Goal: Contribute content: Contribute content

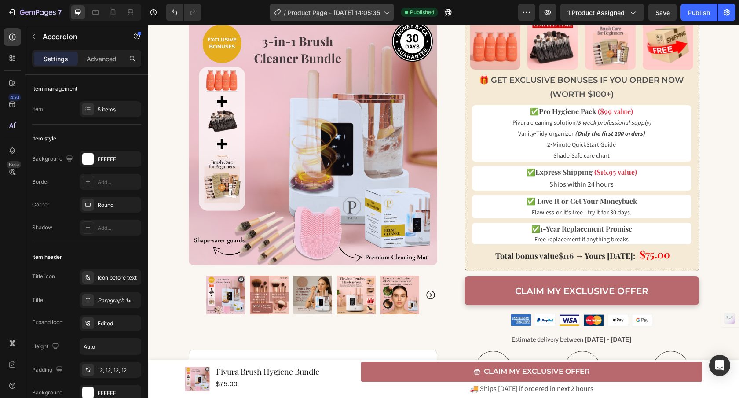
scroll to position [287, 0]
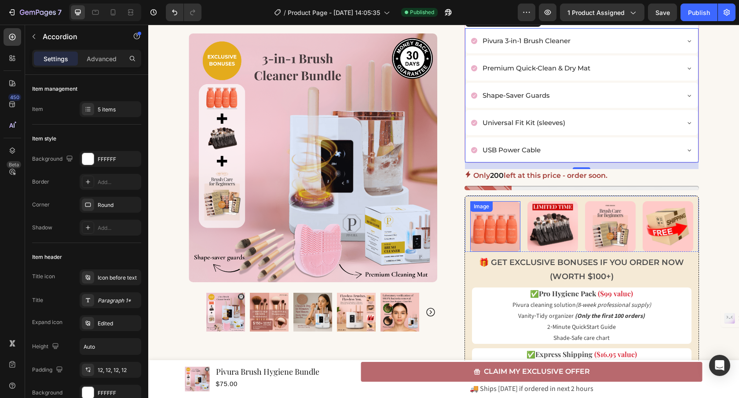
click at [478, 232] on img at bounding box center [496, 226] width 51 height 51
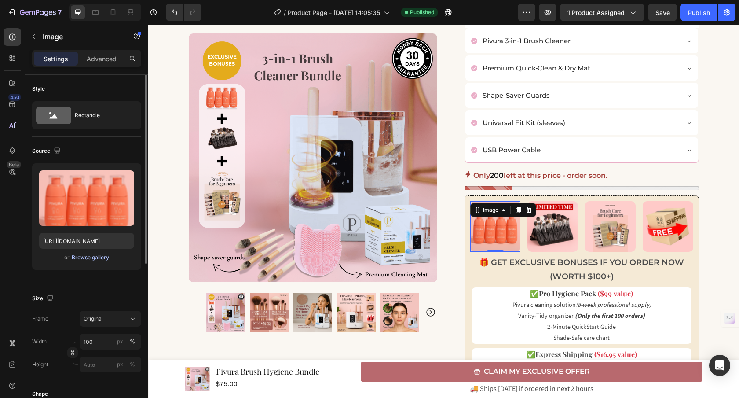
click at [97, 258] on div "Browse gallery" at bounding box center [90, 258] width 37 height 8
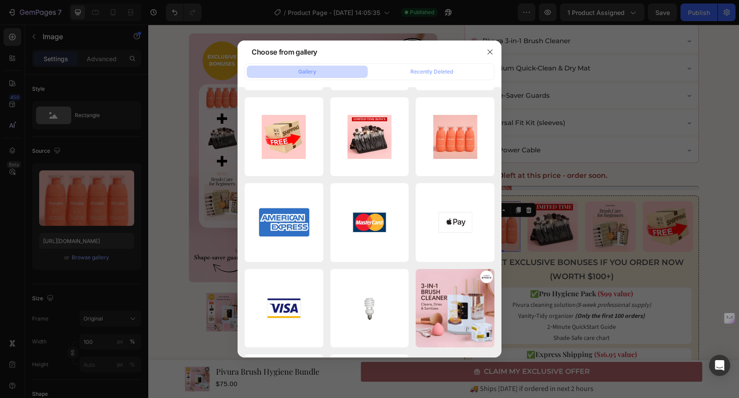
scroll to position [0, 0]
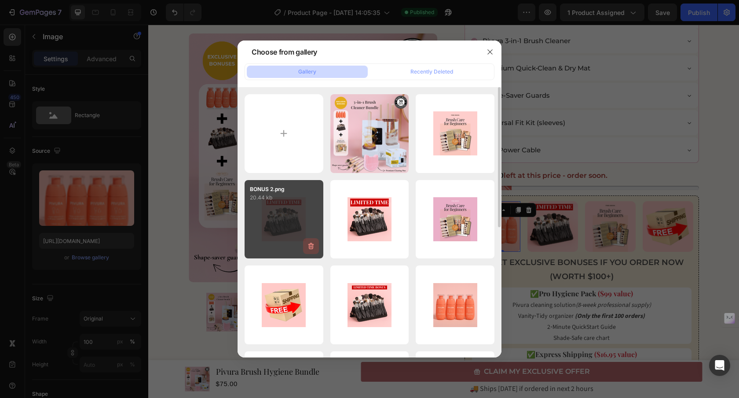
click at [309, 249] on icon "button" at bounding box center [311, 246] width 9 height 9
click at [309, 251] on div "Delete" at bounding box center [306, 248] width 16 height 8
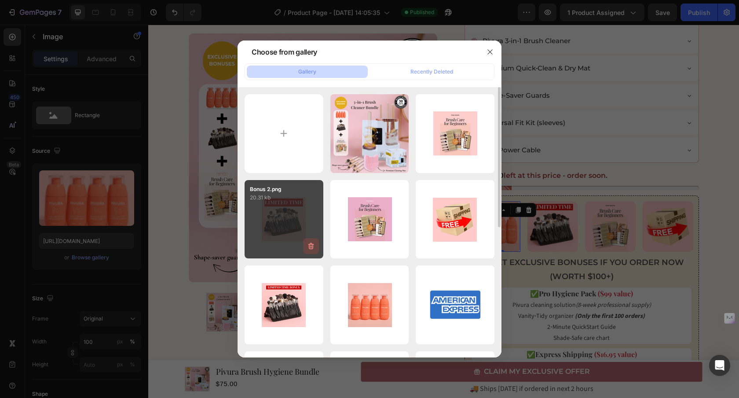
click at [312, 245] on icon "button" at bounding box center [311, 246] width 6 height 7
click at [313, 247] on div "Delete" at bounding box center [306, 248] width 16 height 8
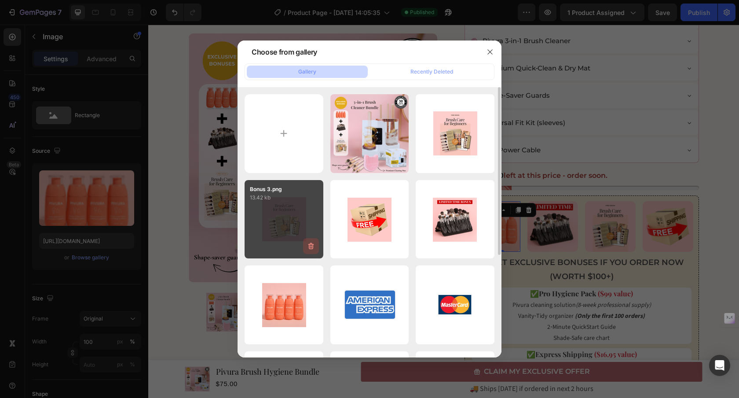
click at [312, 247] on icon "button" at bounding box center [311, 246] width 6 height 7
click at [312, 252] on button "Delete" at bounding box center [306, 248] width 24 height 11
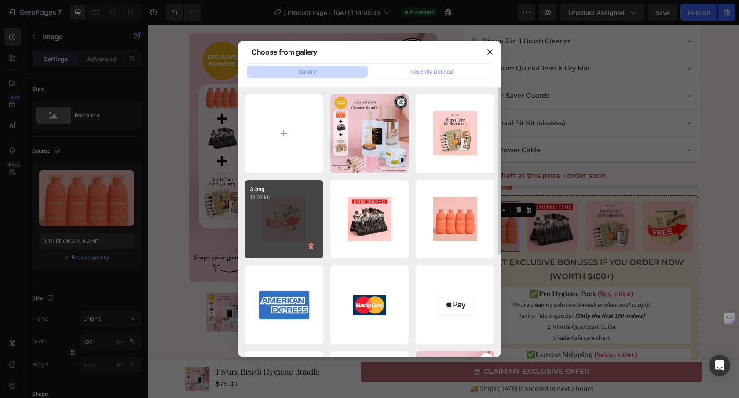
click at [309, 241] on button "button" at bounding box center [311, 246] width 16 height 16
click at [312, 246] on div "Delete" at bounding box center [306, 248] width 16 height 8
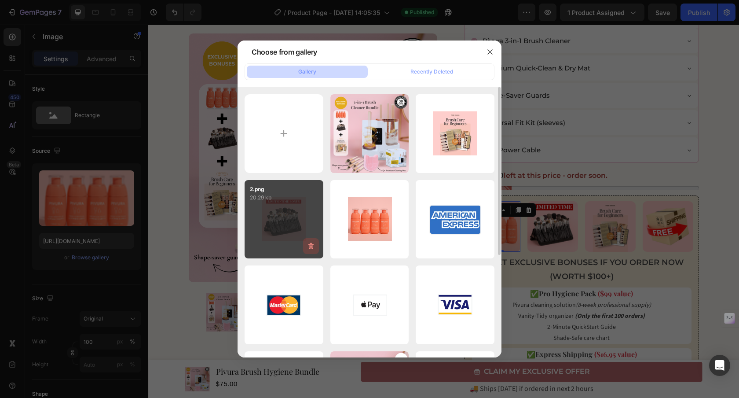
click at [312, 242] on icon "button" at bounding box center [311, 246] width 9 height 9
click at [309, 246] on div "Delete" at bounding box center [306, 248] width 16 height 8
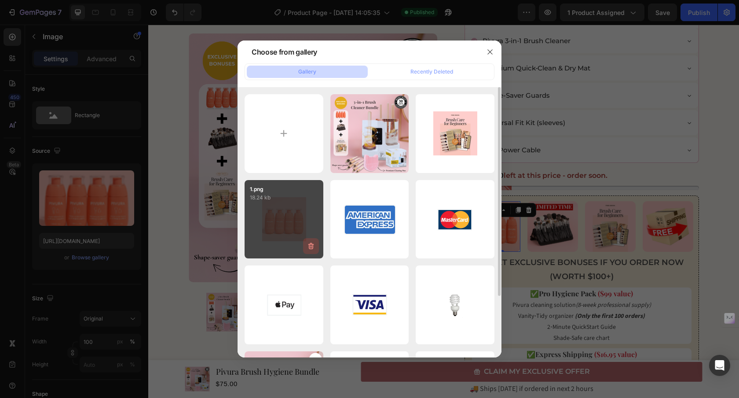
click at [314, 246] on icon "button" at bounding box center [311, 246] width 9 height 9
click at [301, 251] on div "Delete" at bounding box center [306, 248] width 16 height 8
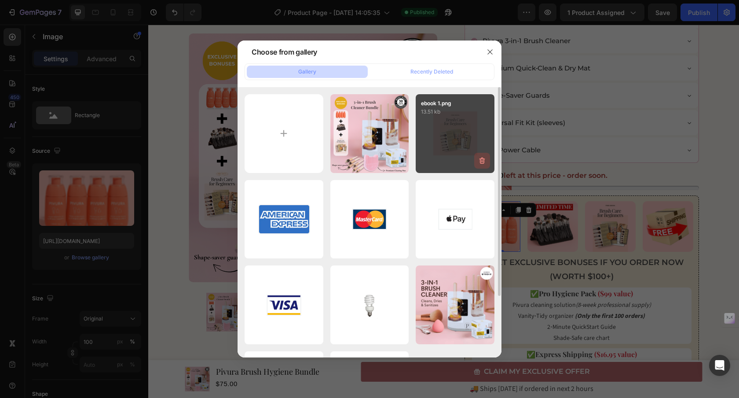
click at [483, 162] on icon "button" at bounding box center [482, 160] width 9 height 9
click at [482, 162] on div "Delete" at bounding box center [477, 162] width 16 height 8
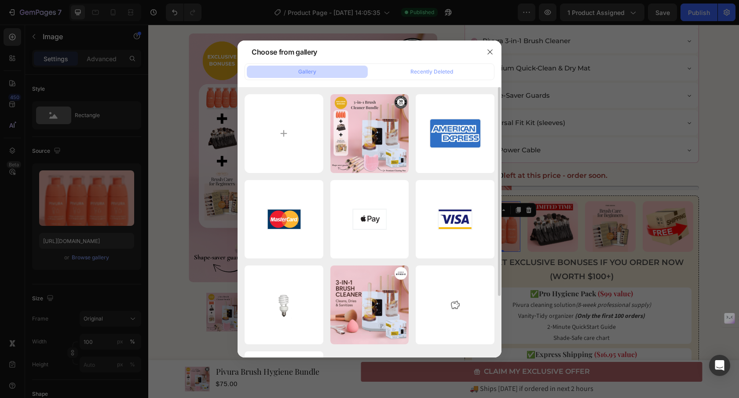
type input "C:\fakepath\1.png"
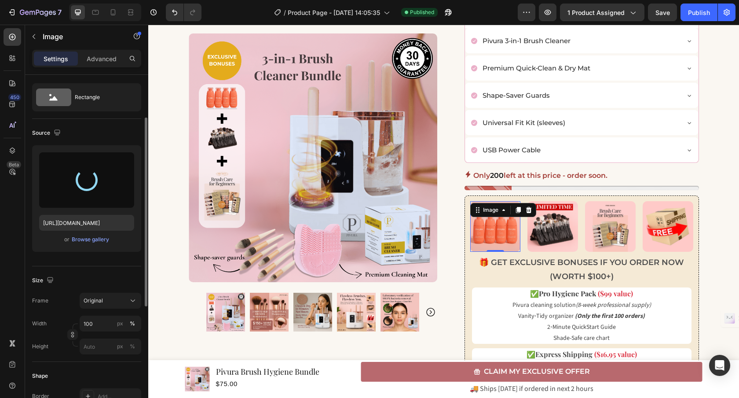
scroll to position [40, 0]
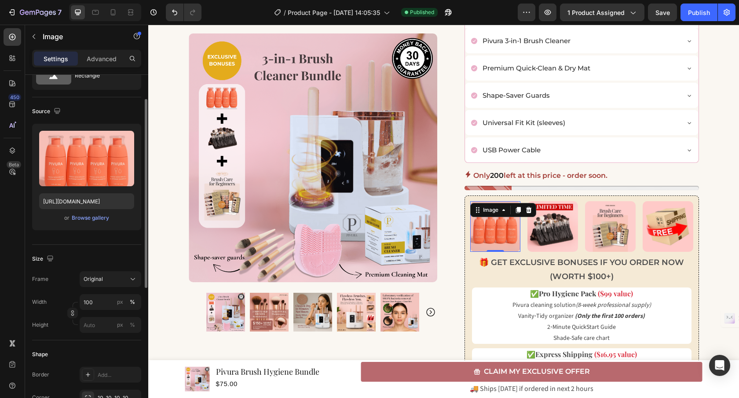
type input "[URL][DOMAIN_NAME]"
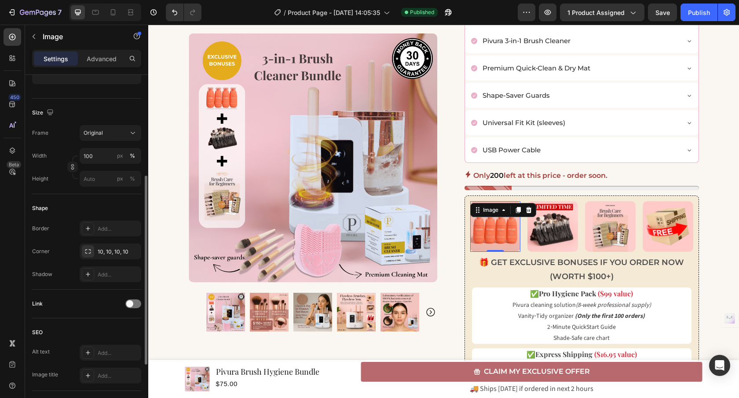
scroll to position [294, 0]
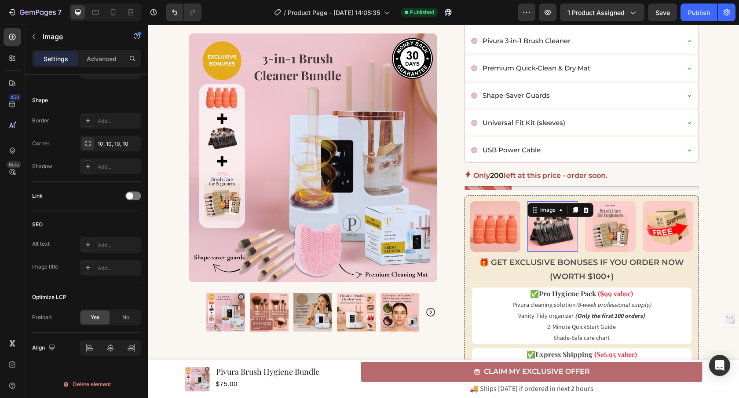
click at [569, 237] on img at bounding box center [553, 226] width 51 height 51
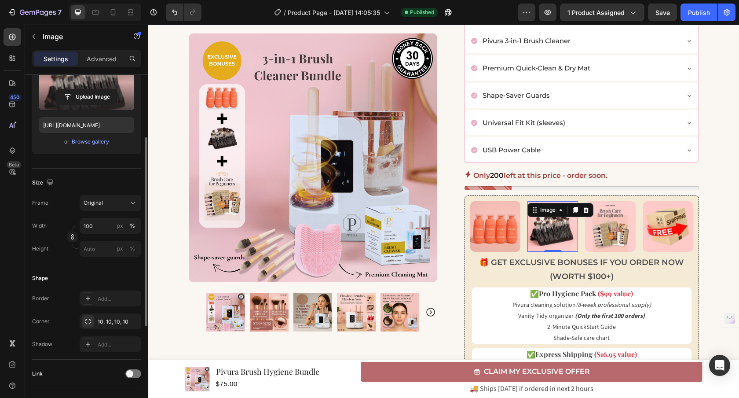
scroll to position [40, 0]
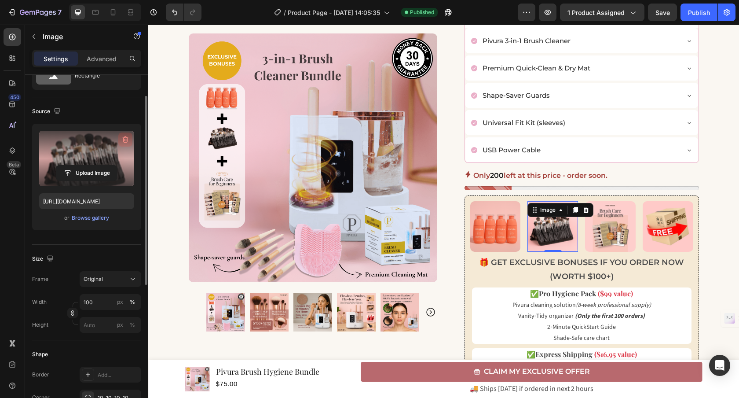
click at [125, 140] on icon "button" at bounding box center [125, 139] width 9 height 9
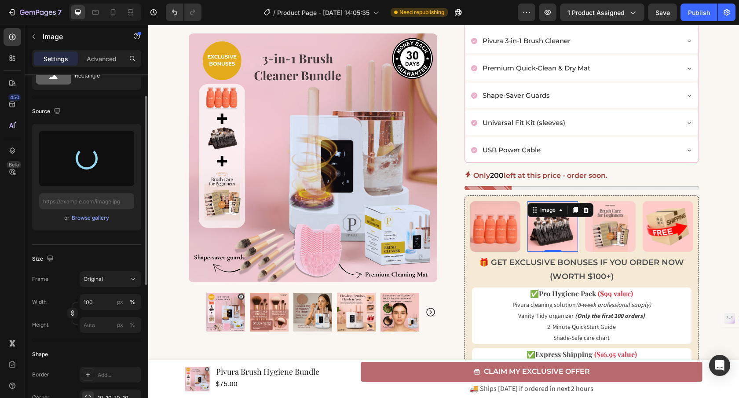
type input "[URL][DOMAIN_NAME]"
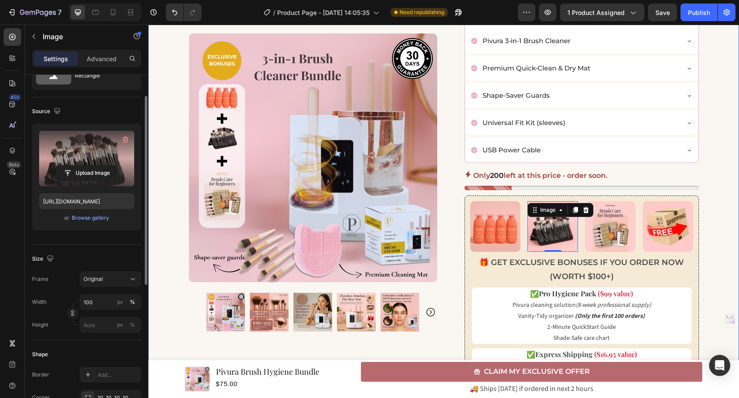
click at [719, 217] on div "🏷️ EXCLUSIVE OFFER WITH BONUSES [DATE]! Text Block Row Row Row 🚨 LIMITED TIME 🚨…" at bounding box center [443, 190] width 591 height 868
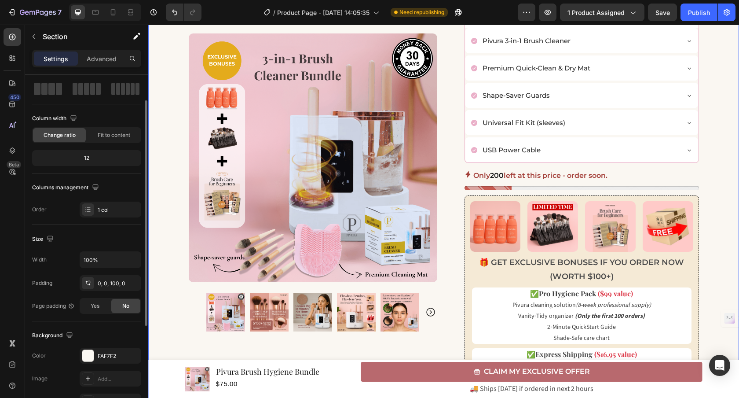
scroll to position [0, 0]
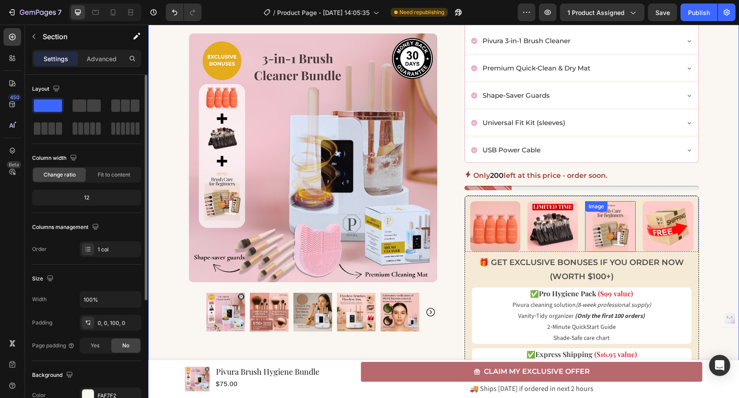
click at [616, 239] on img at bounding box center [610, 226] width 51 height 51
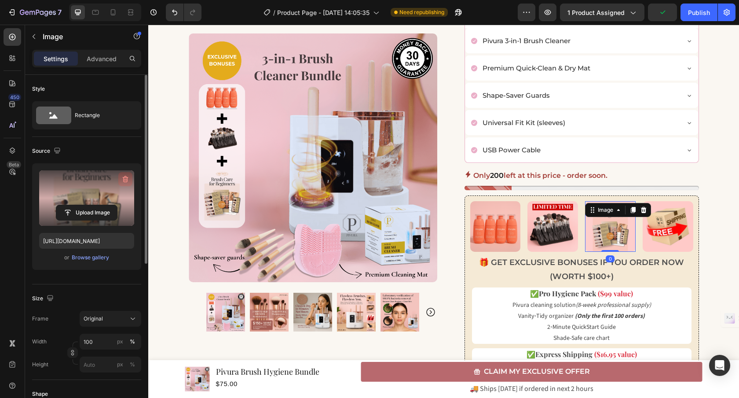
click at [123, 178] on icon "button" at bounding box center [126, 179] width 6 height 7
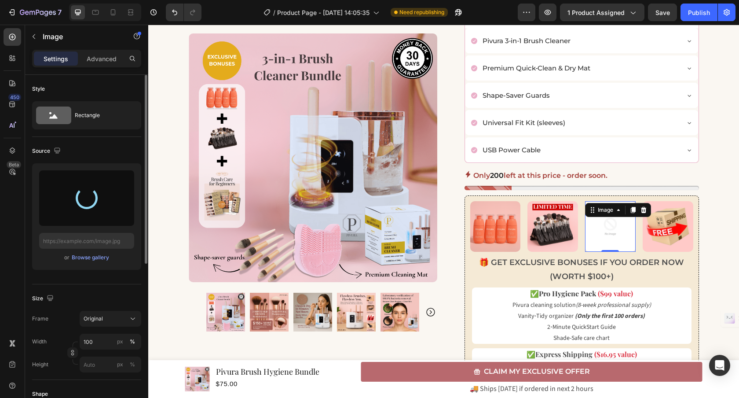
type input "[URL][DOMAIN_NAME]"
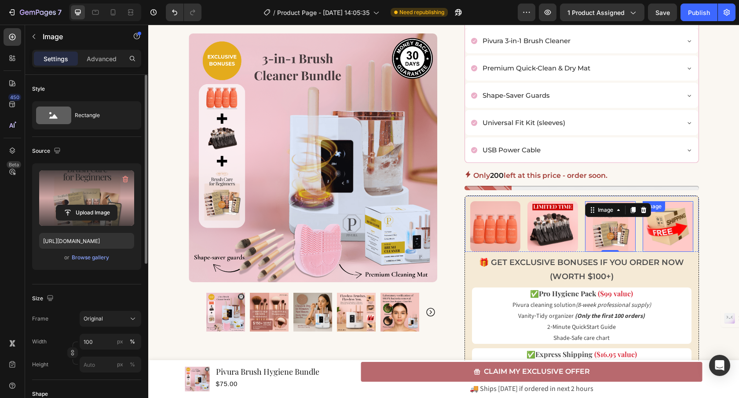
click at [663, 233] on img at bounding box center [668, 226] width 51 height 51
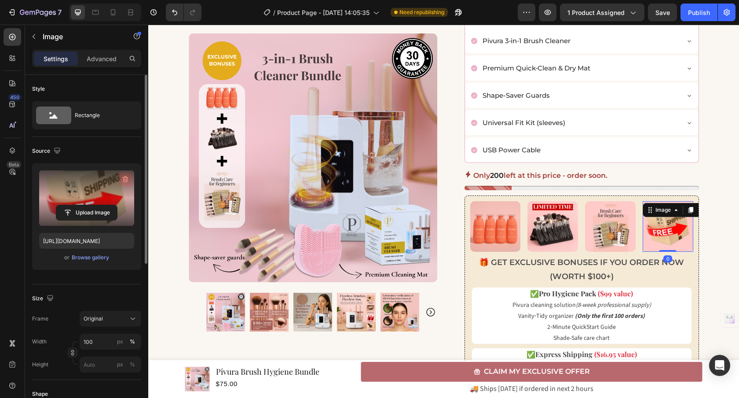
click at [128, 178] on icon "button" at bounding box center [125, 179] width 9 height 9
click at [709, 10] on div "Publish" at bounding box center [699, 12] width 22 height 9
click at [114, 15] on icon at bounding box center [113, 12] width 9 height 9
type input "[URL][DOMAIN_NAME]"
type input "200"
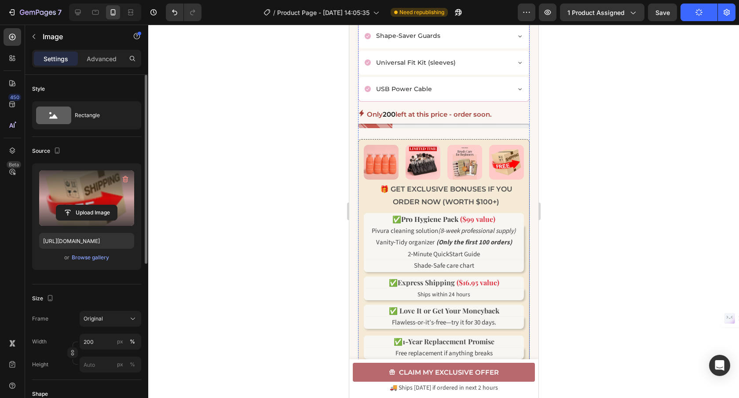
scroll to position [555, 0]
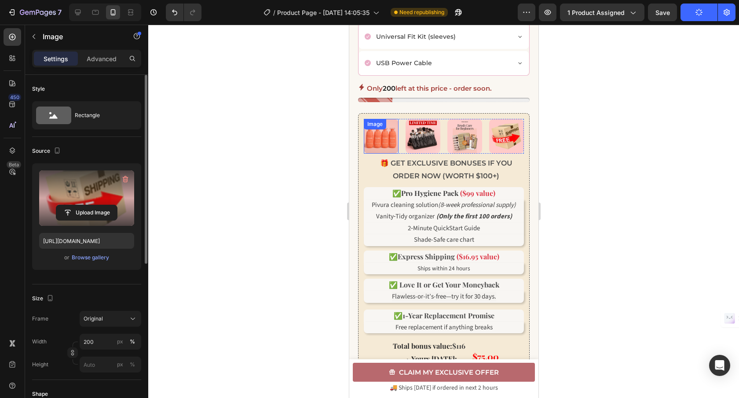
click at [378, 152] on div "Image" at bounding box center [381, 136] width 35 height 35
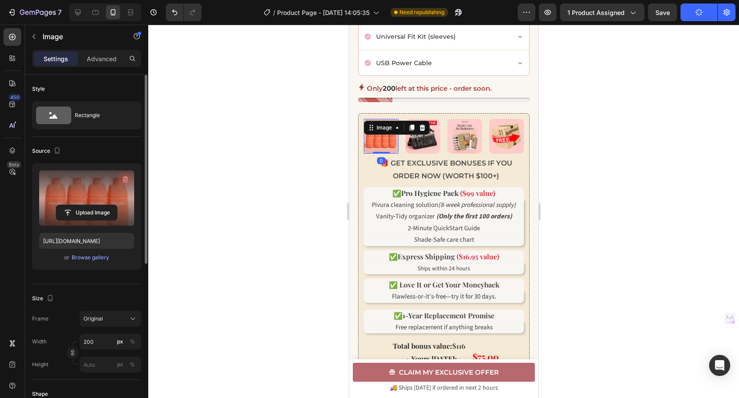
click at [128, 179] on icon "button" at bounding box center [125, 179] width 9 height 9
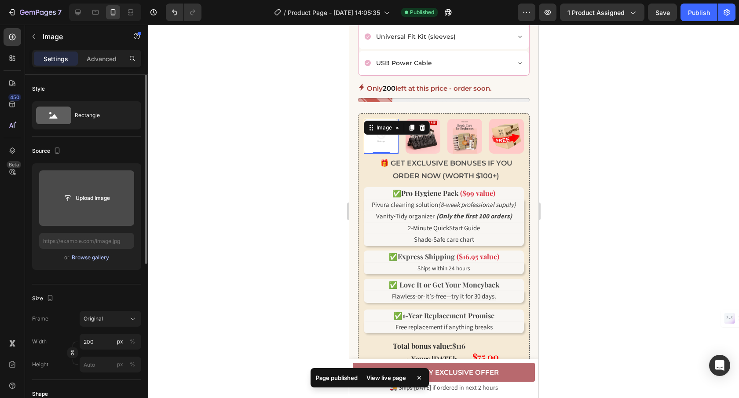
click at [92, 257] on div "Browse gallery" at bounding box center [90, 258] width 37 height 8
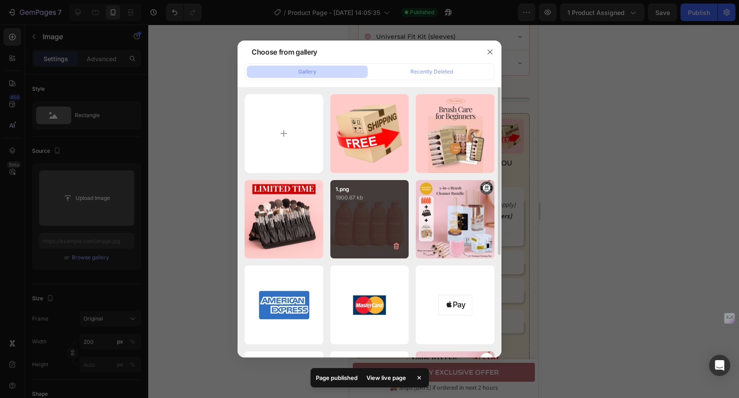
click at [382, 232] on div "1.png 1900.67 kb" at bounding box center [370, 219] width 79 height 79
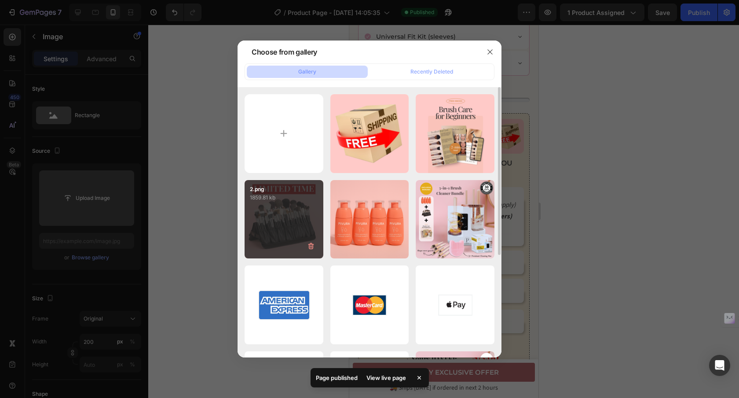
type input "[URL][DOMAIN_NAME]"
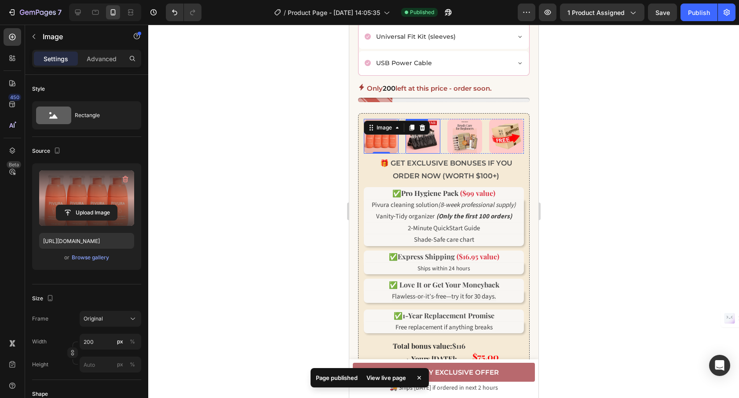
click at [430, 154] on img at bounding box center [422, 136] width 35 height 35
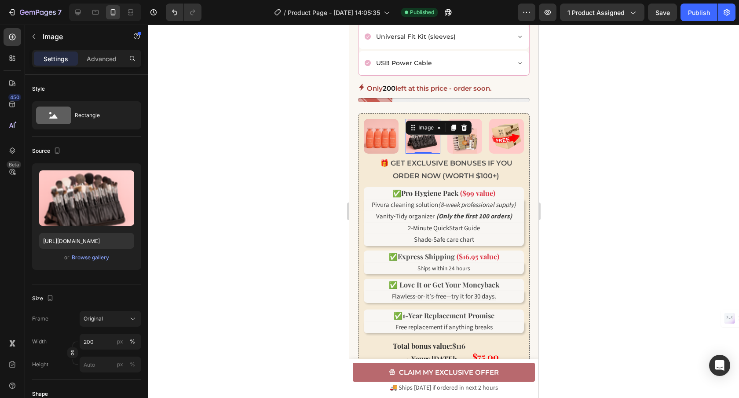
click at [576, 207] on div at bounding box center [443, 211] width 591 height 373
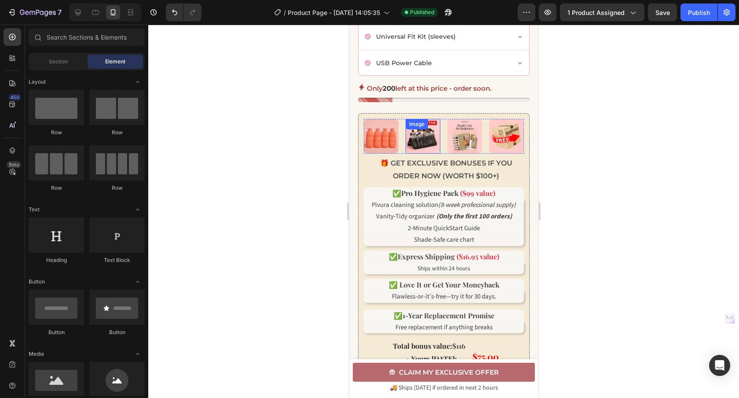
click at [419, 154] on img at bounding box center [422, 136] width 35 height 35
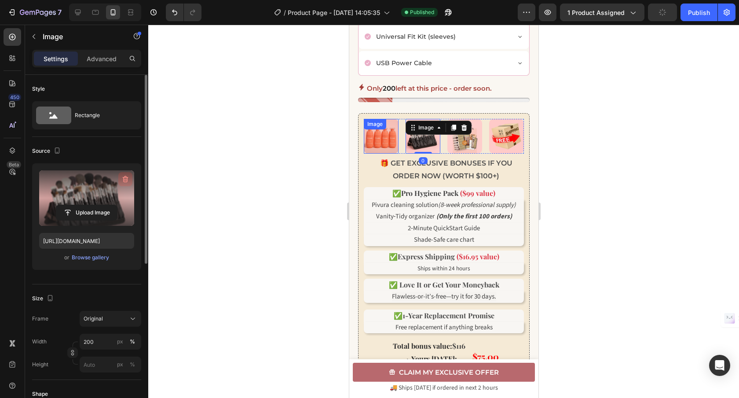
click at [125, 180] on icon "button" at bounding box center [125, 179] width 1 height 3
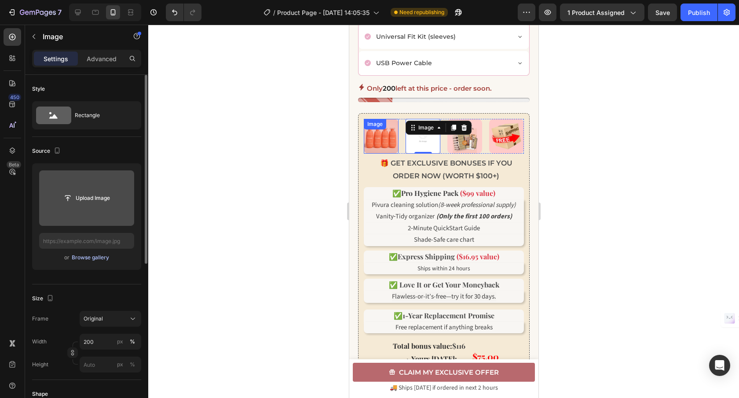
click at [98, 261] on div "Browse gallery" at bounding box center [90, 258] width 37 height 8
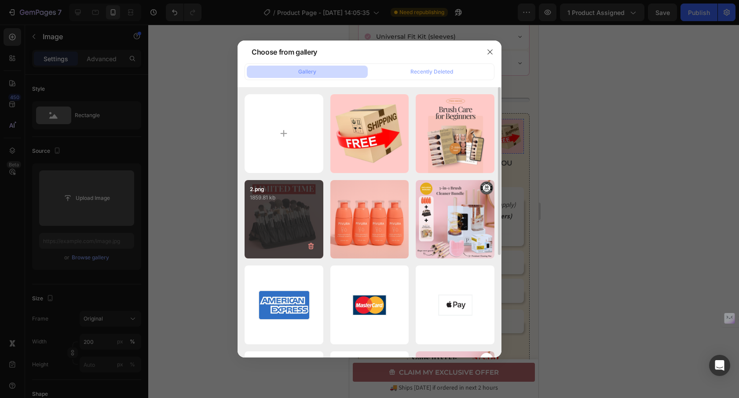
click at [294, 232] on div "2.png 1859.81 kb" at bounding box center [284, 219] width 79 height 79
type input "[URL][DOMAIN_NAME]"
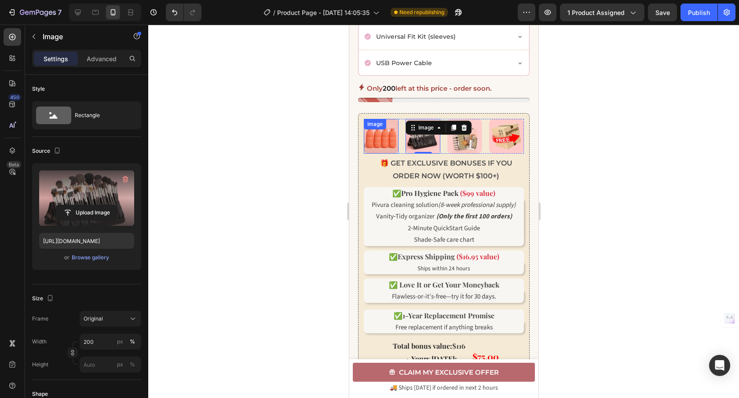
click at [636, 197] on div at bounding box center [443, 211] width 591 height 373
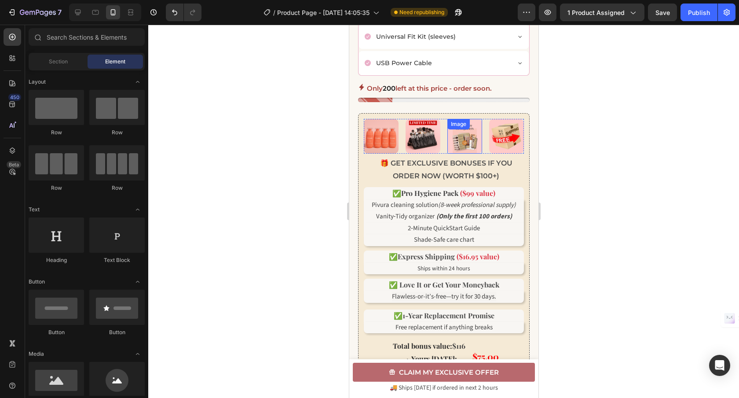
click at [467, 154] on img at bounding box center [464, 136] width 35 height 35
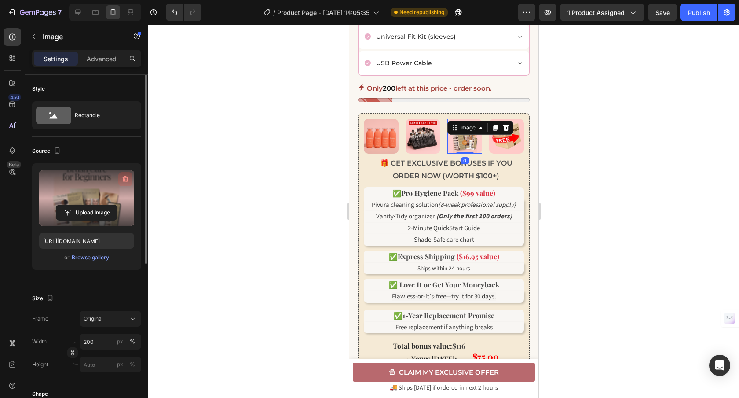
click at [123, 179] on icon "button" at bounding box center [126, 179] width 6 height 7
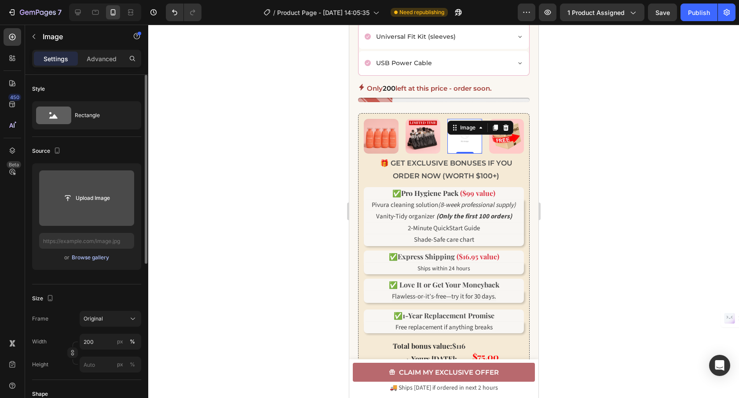
click at [98, 258] on div "Browse gallery" at bounding box center [90, 258] width 37 height 8
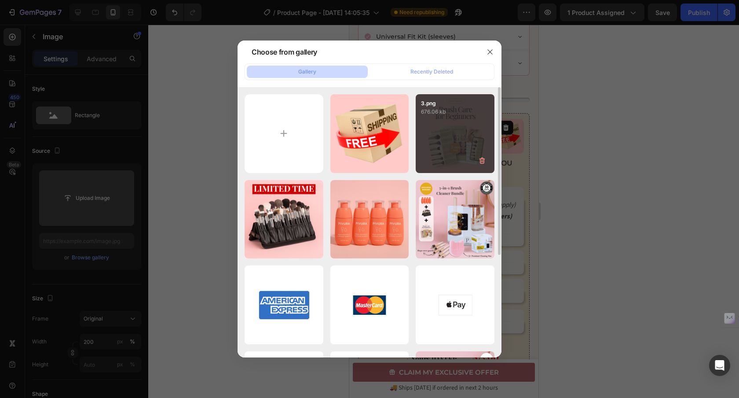
click at [428, 142] on div "3.png 676.06 kb" at bounding box center [455, 133] width 79 height 79
type input "[URL][DOMAIN_NAME]"
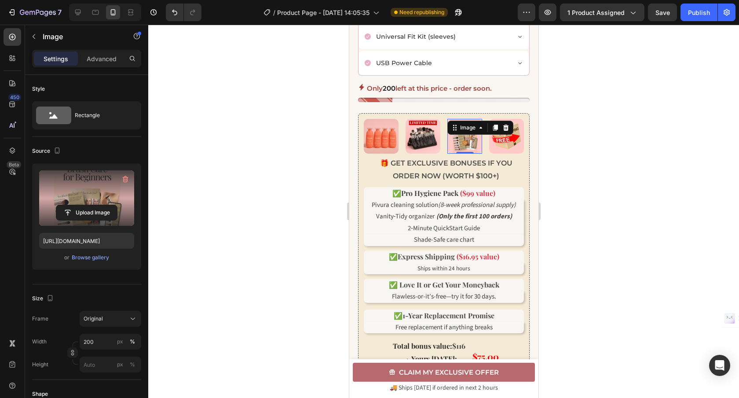
click at [573, 172] on div at bounding box center [443, 211] width 591 height 373
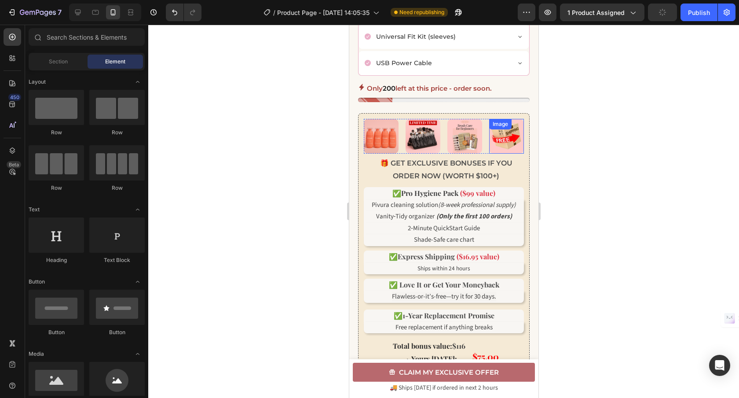
click at [509, 154] on img at bounding box center [506, 136] width 35 height 35
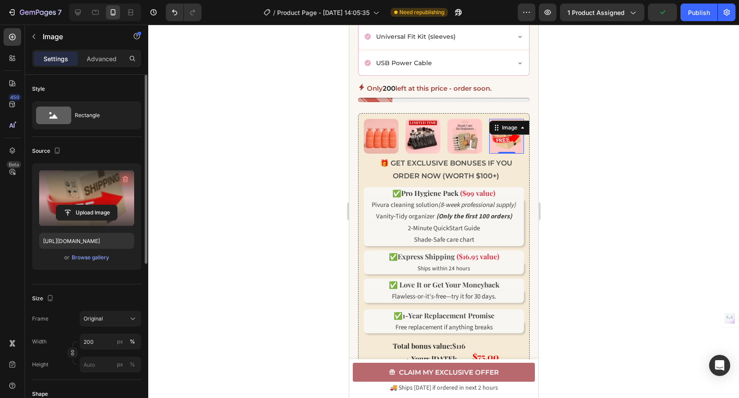
click at [120, 178] on button "button" at bounding box center [125, 179] width 14 height 14
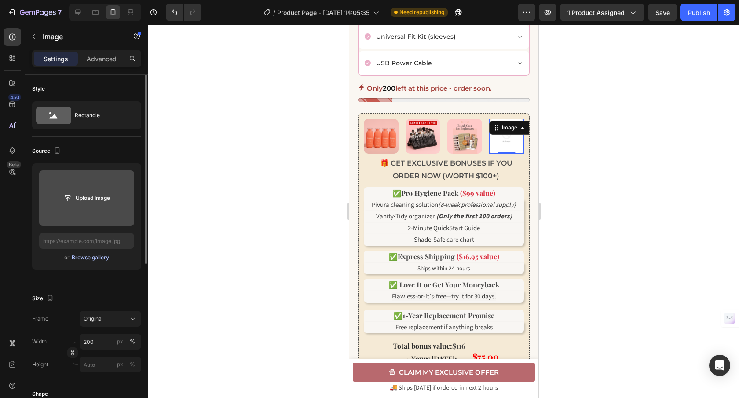
click at [88, 259] on div "Browse gallery" at bounding box center [90, 258] width 37 height 8
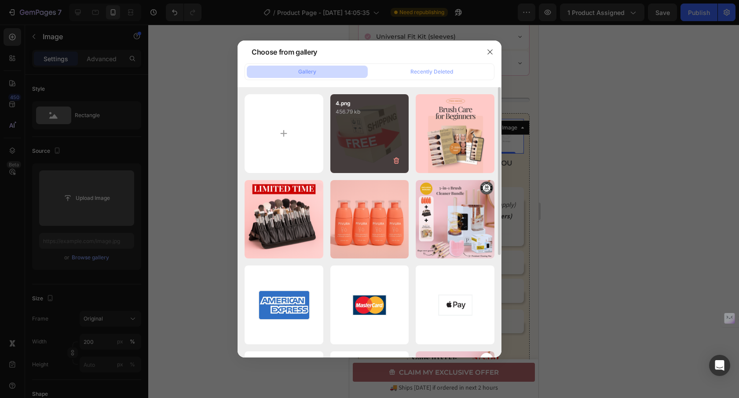
click at [396, 141] on div "4.png 456.79 kb" at bounding box center [370, 133] width 79 height 79
type input "[URL][DOMAIN_NAME]"
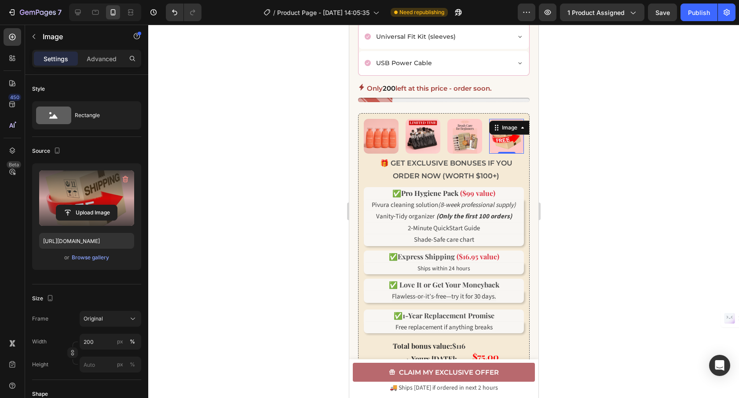
click at [562, 172] on div at bounding box center [443, 211] width 591 height 373
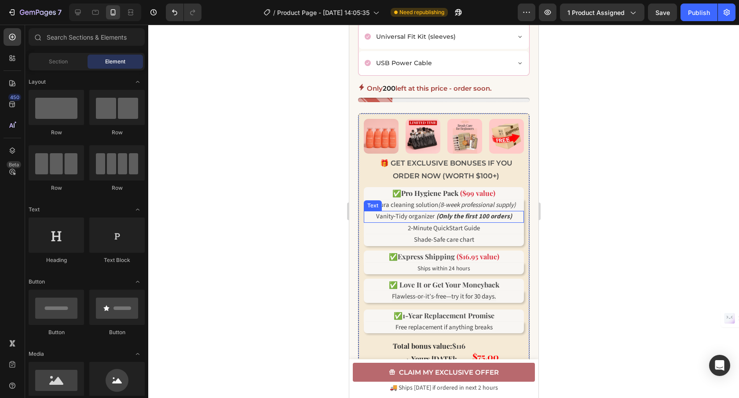
click at [402, 221] on span "Vanity‑Tidy organizer (Only the first 100 orders)" at bounding box center [444, 216] width 136 height 9
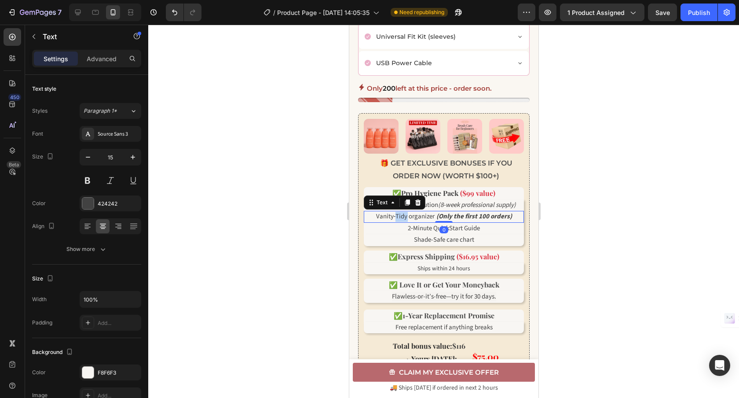
click at [402, 221] on span "Vanity‑Tidy organizer (Only the first 100 orders)" at bounding box center [444, 216] width 136 height 9
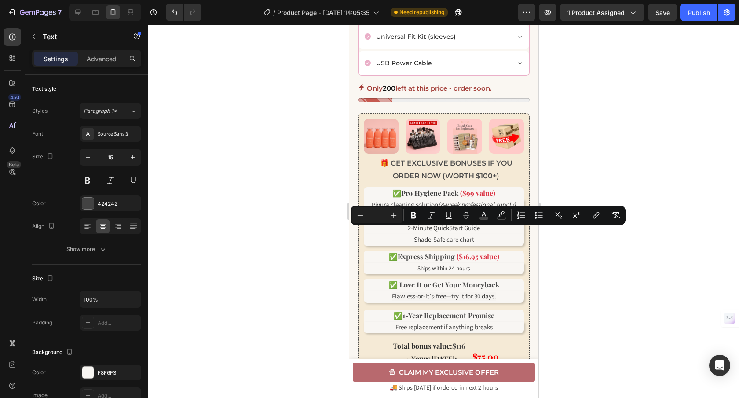
click at [402, 221] on span "Vanity‑Tidy organizer (Only the first 100 orders)" at bounding box center [444, 216] width 136 height 9
drag, startPoint x: 404, startPoint y: 235, endPoint x: 371, endPoint y: 234, distance: 32.6
click at [371, 222] on p "Vanity‑Tidy organizer (Only the first 100 orders)" at bounding box center [443, 217] width 158 height 10
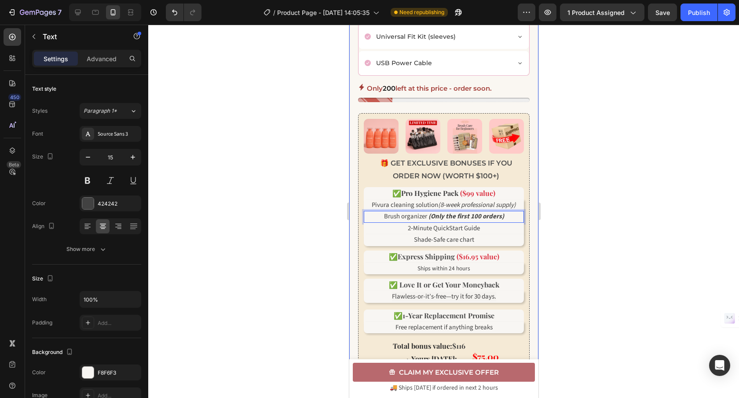
click at [583, 261] on div at bounding box center [443, 211] width 591 height 373
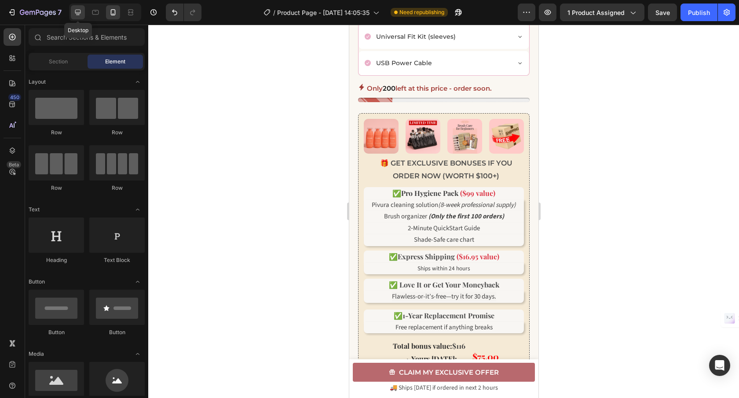
click at [73, 13] on div at bounding box center [78, 12] width 14 height 14
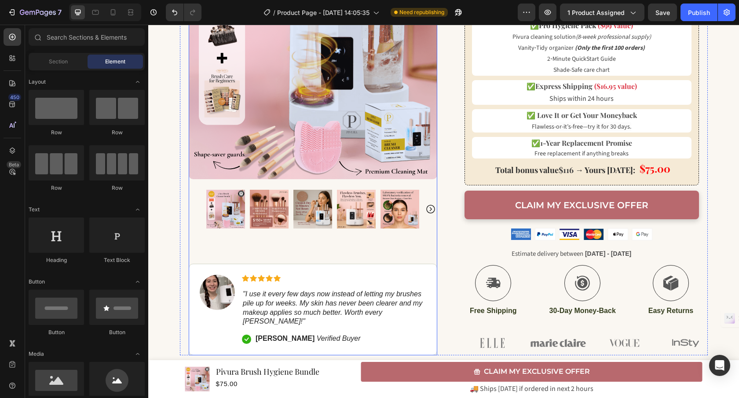
scroll to position [556, 0]
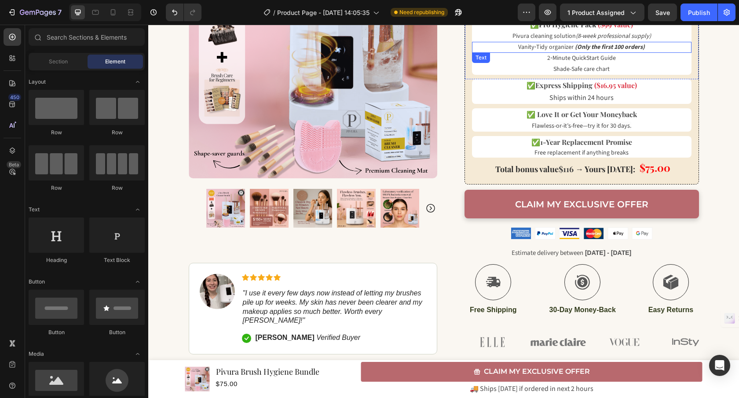
click at [542, 46] on span "Vanity‑Tidy organizer (Only the first 100 orders)" at bounding box center [581, 47] width 127 height 9
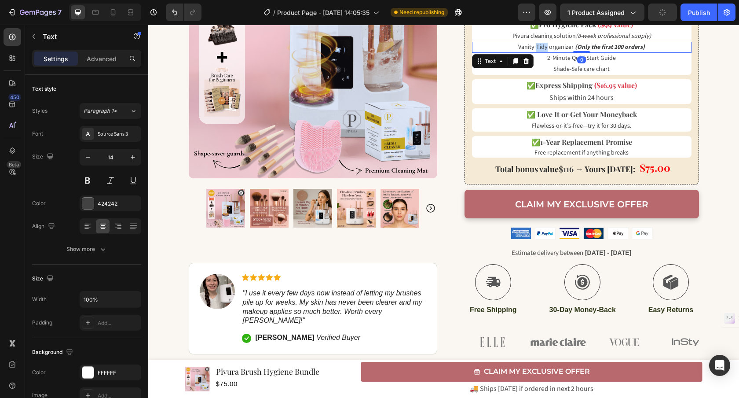
click at [542, 46] on span "Vanity‑Tidy organizer (Only the first 100 orders)" at bounding box center [581, 47] width 127 height 9
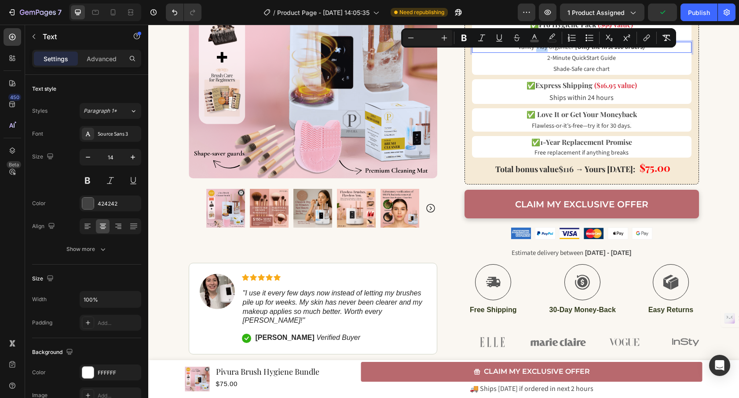
drag, startPoint x: 544, startPoint y: 47, endPoint x: 396, endPoint y: 24, distance: 150.1
click at [544, 47] on div "Minus Plus Bold Italic Underline Strikethrough color color Numbered List Bullet…" at bounding box center [538, 37] width 275 height 19
click at [545, 48] on span "Vanity‑Tidy organizer (Only the first 100 orders)" at bounding box center [581, 47] width 127 height 9
drag, startPoint x: 544, startPoint y: 48, endPoint x: 517, endPoint y: 50, distance: 27.8
click at [518, 50] on span "Vanity‑Tidy organizer (Only the first 100 orders)" at bounding box center [581, 47] width 127 height 9
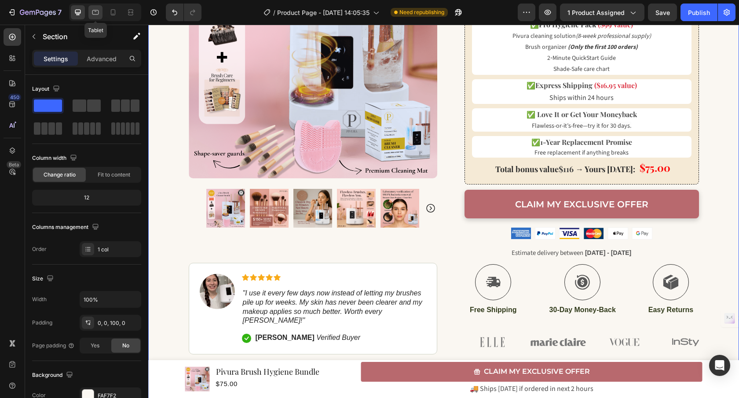
click at [93, 16] on icon at bounding box center [95, 12] width 9 height 9
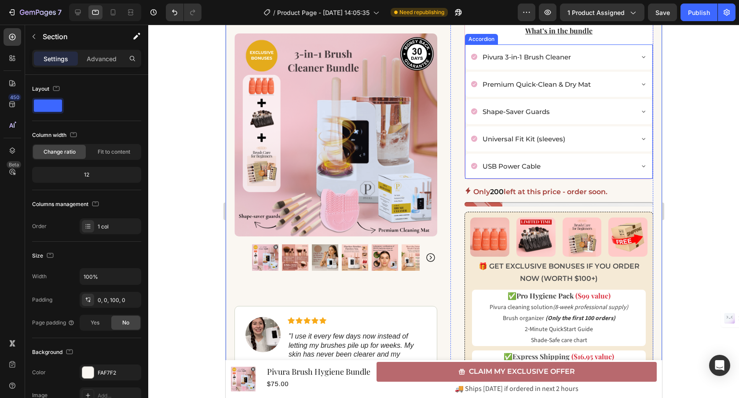
scroll to position [315, 0]
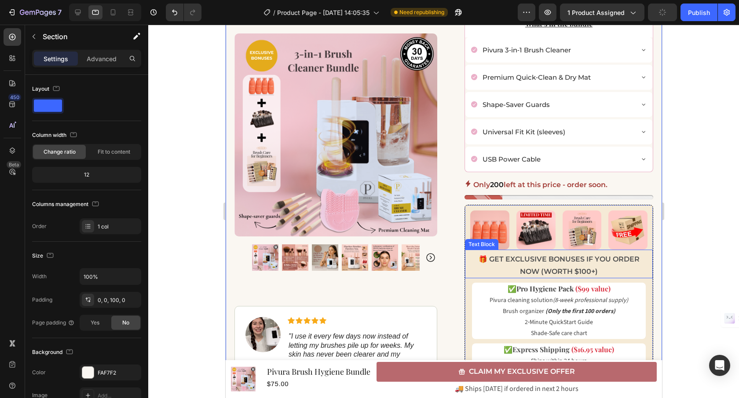
click at [475, 239] on div "Text Block" at bounding box center [481, 244] width 33 height 11
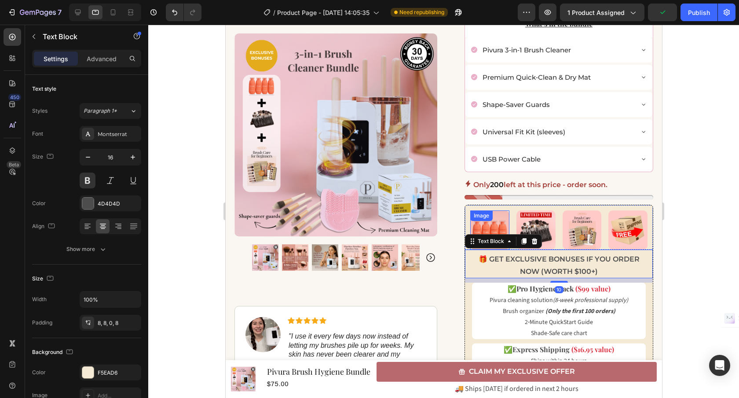
click at [489, 228] on img at bounding box center [489, 229] width 39 height 39
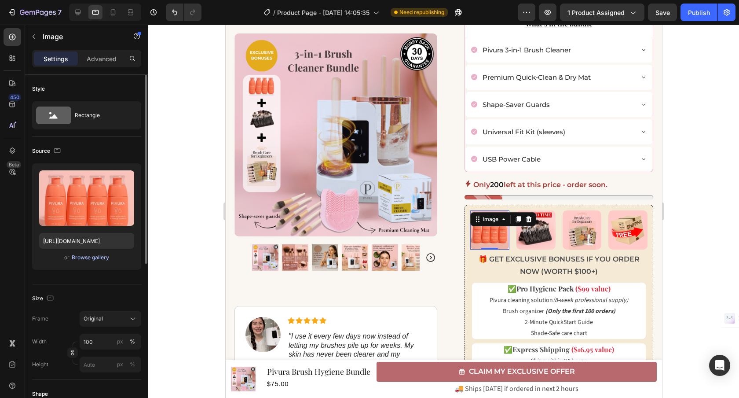
click at [98, 256] on div "Browse gallery" at bounding box center [90, 258] width 37 height 8
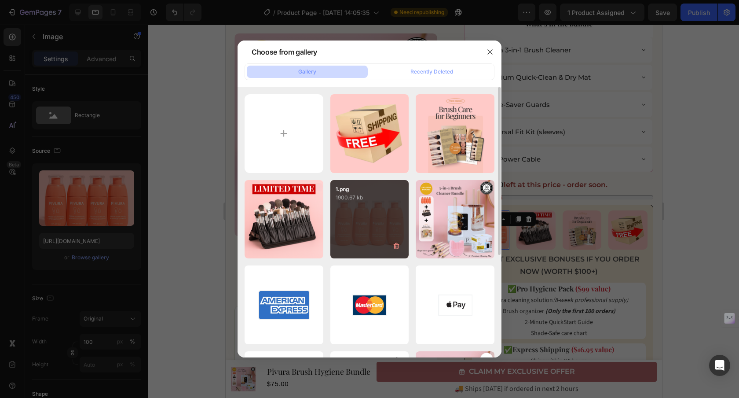
click at [368, 225] on div "1.png 1900.67 kb" at bounding box center [370, 219] width 79 height 79
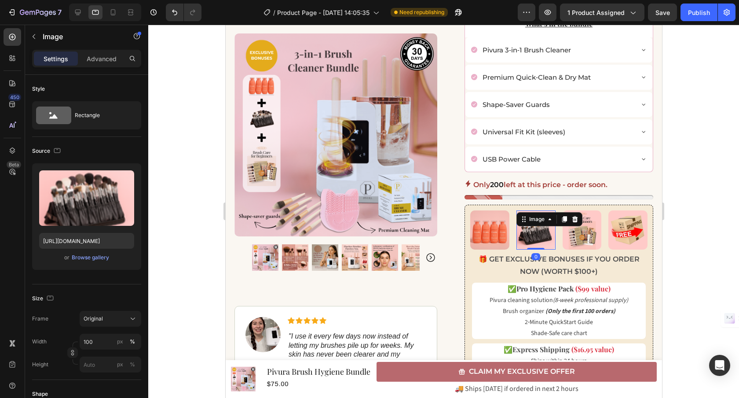
click at [530, 241] on img at bounding box center [535, 229] width 39 height 39
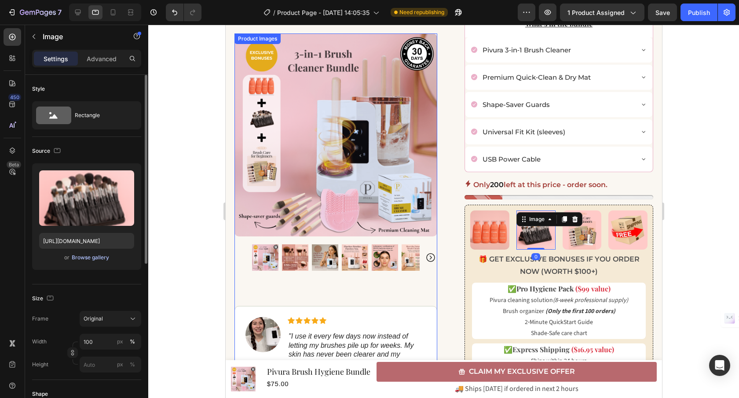
click at [102, 257] on div "Browse gallery" at bounding box center [90, 258] width 37 height 8
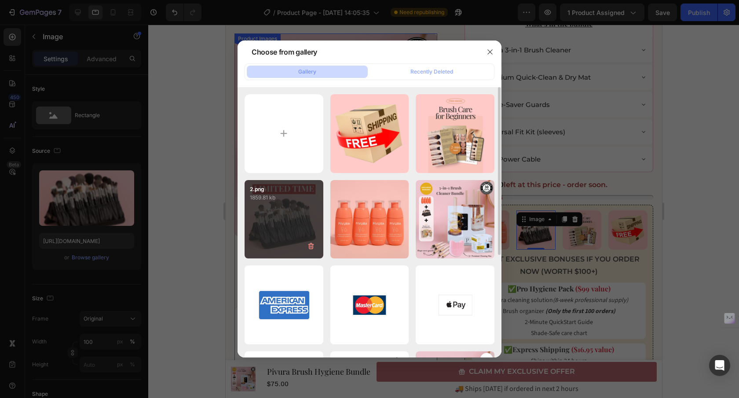
click at [283, 235] on div "2.png 1859.81 kb" at bounding box center [284, 219] width 79 height 79
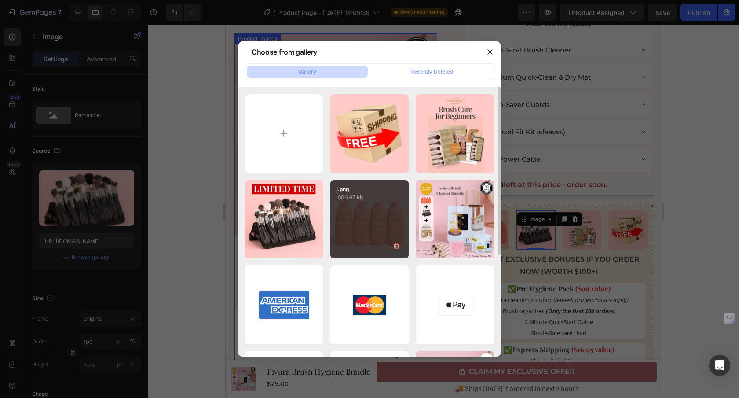
type input "[URL][DOMAIN_NAME]"
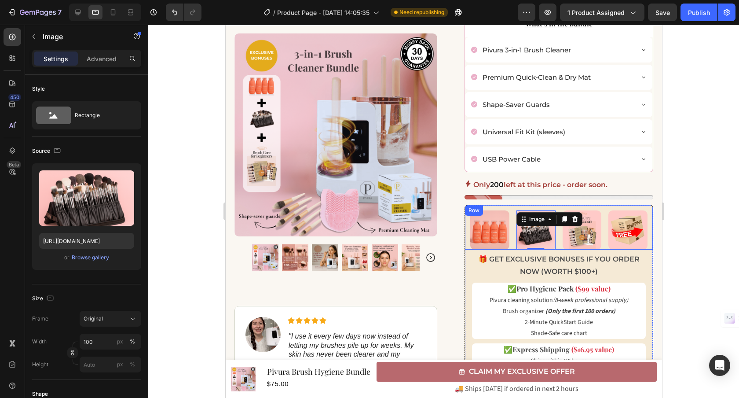
click at [565, 244] on img at bounding box center [581, 229] width 39 height 39
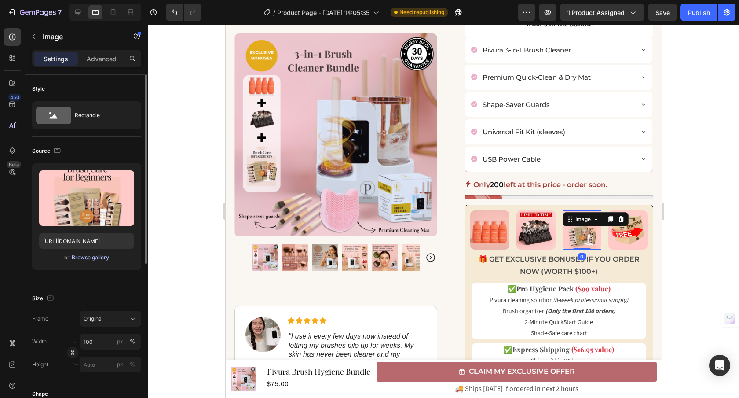
click at [86, 256] on div "Browse gallery" at bounding box center [90, 258] width 37 height 8
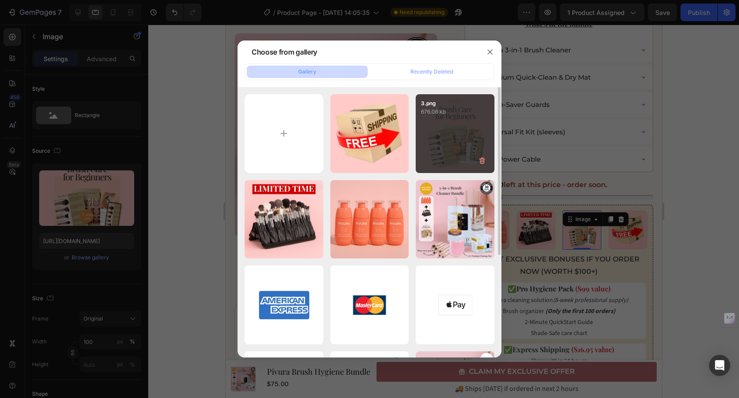
click at [453, 137] on div "3.png 676.06 kb" at bounding box center [455, 133] width 79 height 79
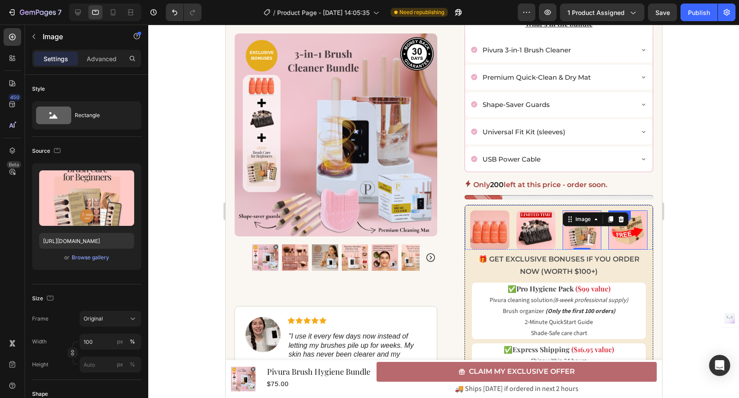
click at [615, 241] on img at bounding box center [627, 229] width 39 height 39
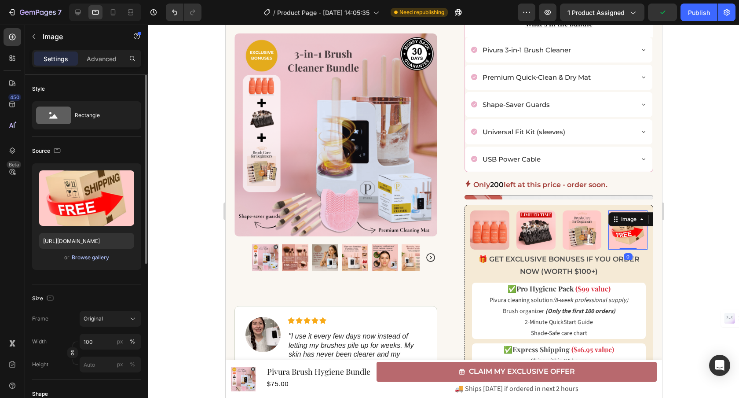
click at [99, 260] on div "Browse gallery" at bounding box center [90, 258] width 37 height 8
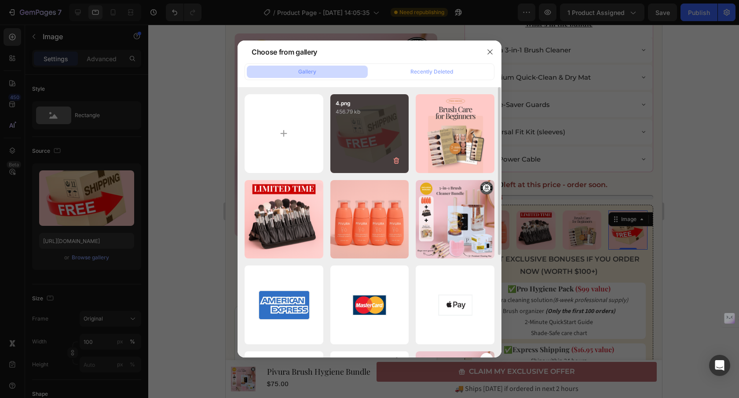
click at [377, 152] on div "4.png 456.79 kb" at bounding box center [370, 133] width 79 height 79
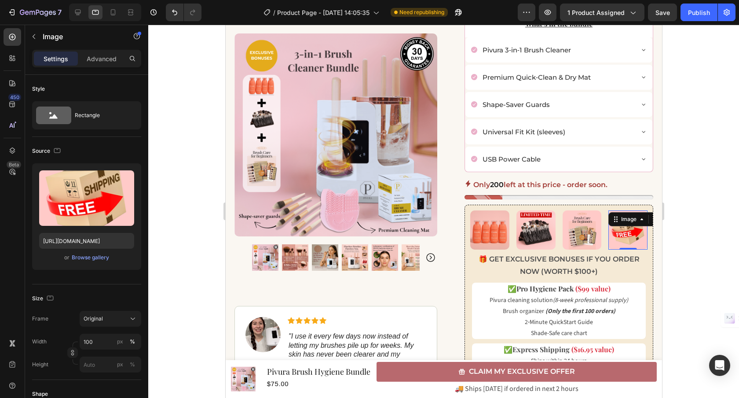
click at [707, 228] on div at bounding box center [443, 211] width 591 height 373
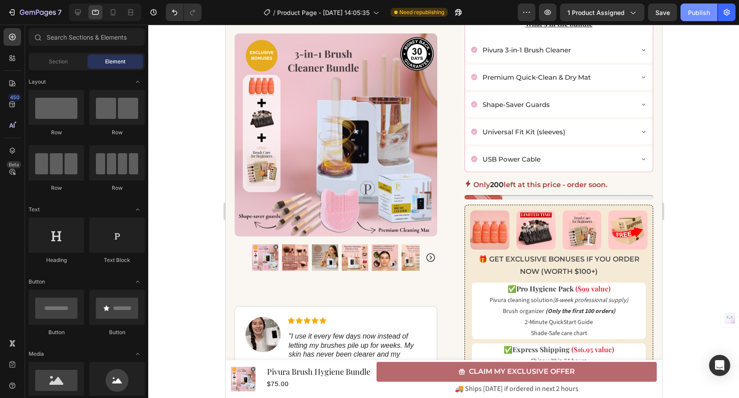
click at [705, 18] on button "Publish" at bounding box center [699, 13] width 37 height 18
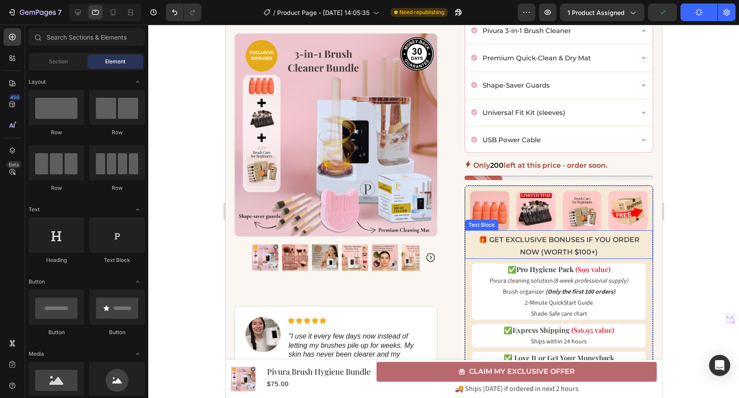
scroll to position [343, 0]
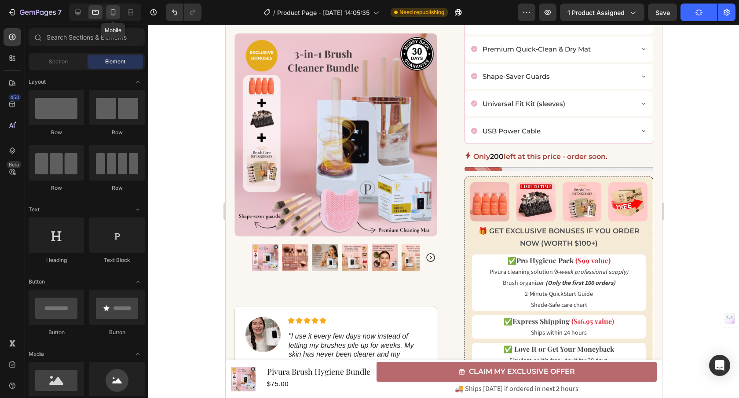
click at [110, 13] on icon at bounding box center [113, 12] width 9 height 9
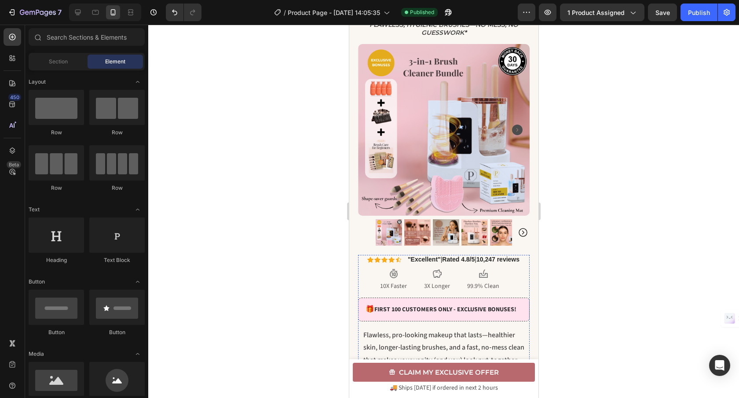
scroll to position [52, 0]
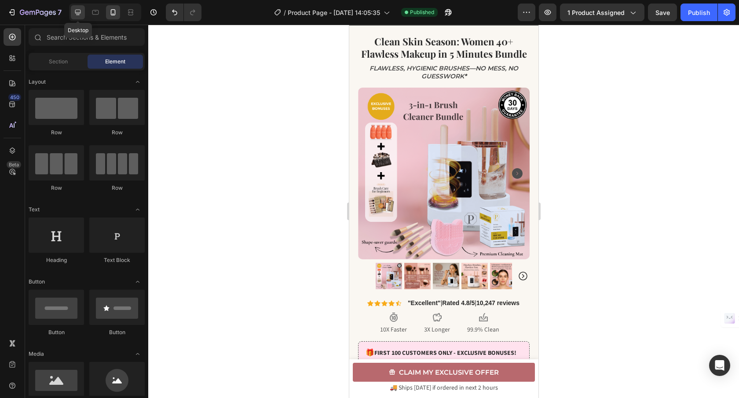
click at [79, 12] on icon at bounding box center [78, 12] width 9 height 9
